Goal: Use online tool/utility: Utilize a website feature to perform a specific function

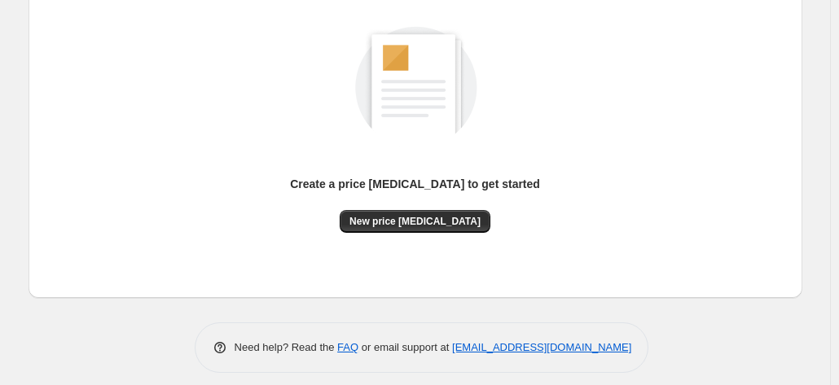
scroll to position [224, 0]
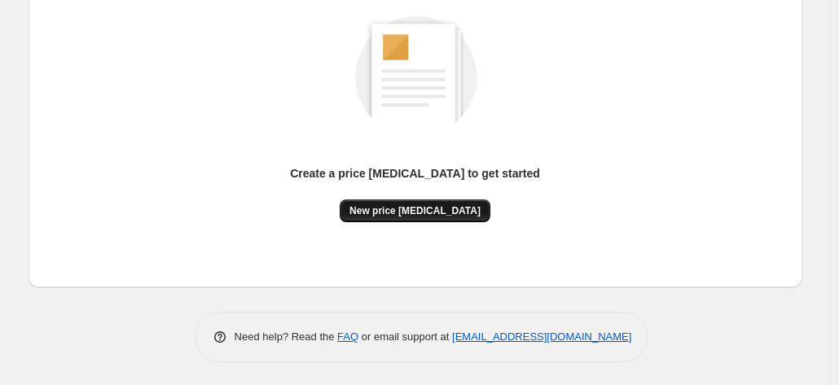
click at [427, 200] on button "New price [MEDICAL_DATA]" at bounding box center [415, 211] width 151 height 23
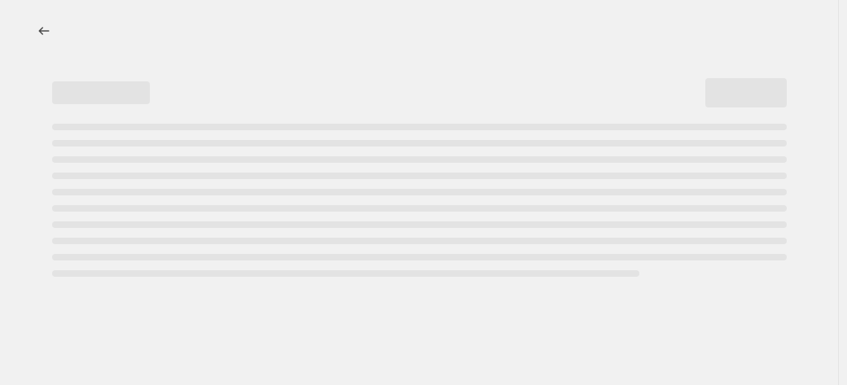
select select "percentage"
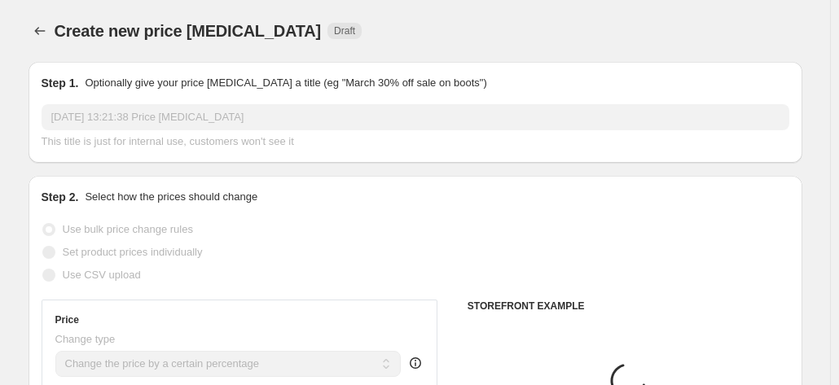
scroll to position [326, 0]
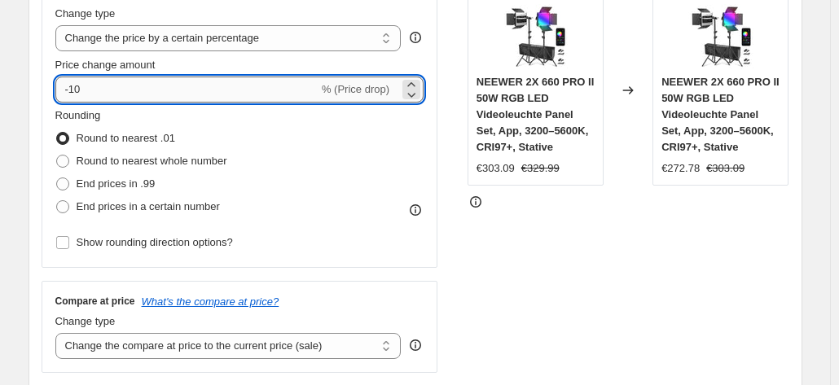
click at [253, 86] on input "-10" at bounding box center [186, 90] width 263 height 26
type input "-1"
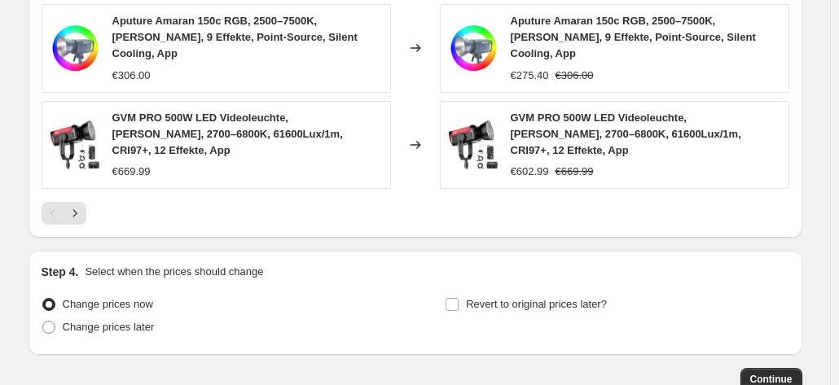
scroll to position [1281, 0]
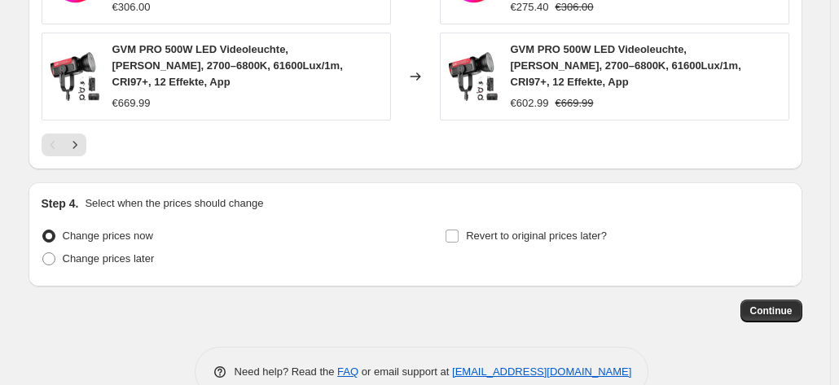
type input "-35"
click at [778, 305] on span "Continue" at bounding box center [771, 311] width 42 height 13
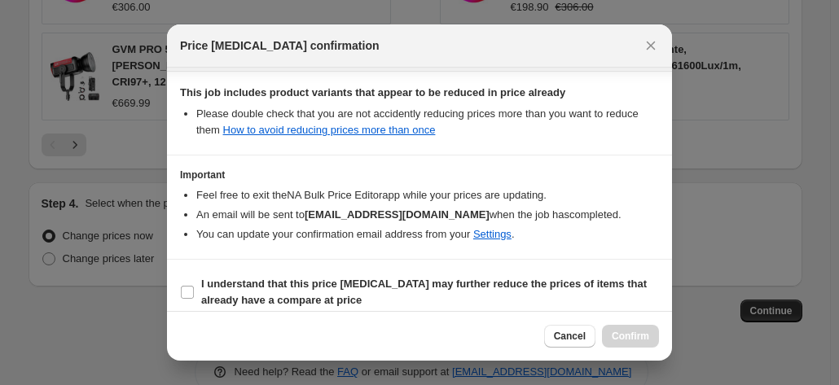
scroll to position [297, 0]
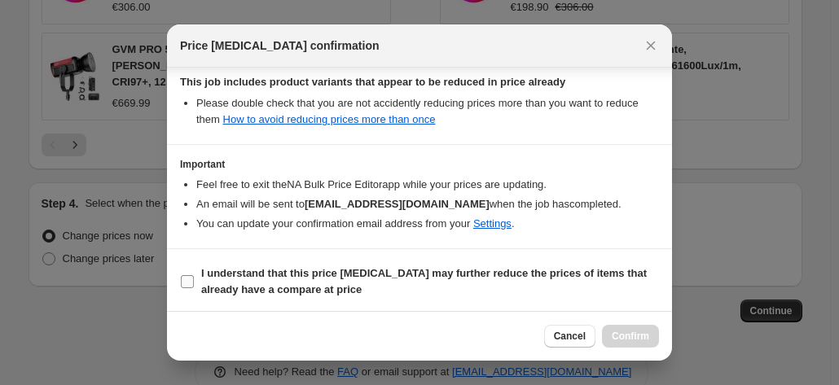
click at [522, 280] on span "I understand that this price [MEDICAL_DATA] may further reduce the prices of it…" at bounding box center [430, 282] width 458 height 33
click at [194, 280] on input "I understand that this price [MEDICAL_DATA] may further reduce the prices of it…" at bounding box center [187, 281] width 13 height 13
checkbox input "true"
click at [652, 349] on div "Cancel Confirm" at bounding box center [419, 336] width 505 height 50
click at [628, 327] on button "Confirm" at bounding box center [630, 336] width 57 height 23
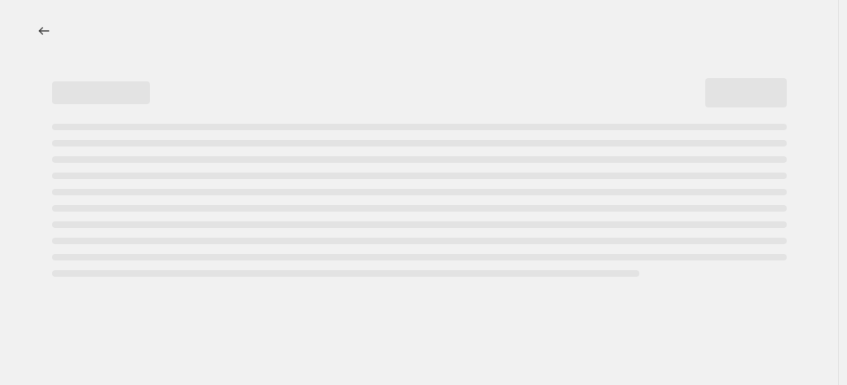
select select "percentage"
